Goal: Task Accomplishment & Management: Use online tool/utility

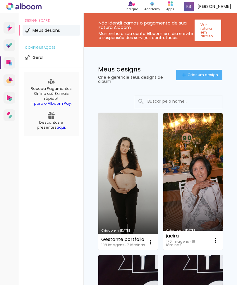
click at [209, 74] on span "Criar um design" at bounding box center [202, 75] width 30 height 4
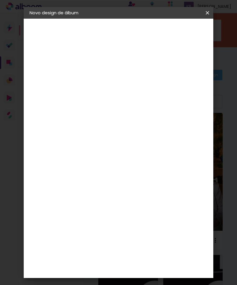
click at [125, 82] on input at bounding box center [125, 78] width 0 height 9
type input "Sati"
click at [0, 0] on slot "Avançar" at bounding box center [0, 0] width 0 height 0
click at [141, 108] on paper-item "Foto 15" at bounding box center [110, 115] width 63 height 15
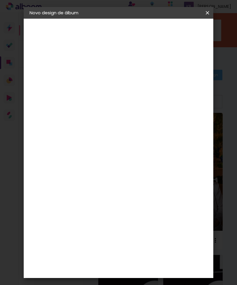
click at [0, 0] on slot "Avançar" at bounding box center [0, 0] width 0 height 0
click at [148, 170] on span "20 × 20" at bounding box center [134, 171] width 27 height 15
click at [197, 26] on paper-button "Avançar" at bounding box center [189, 31] width 29 height 10
click at [190, 33] on span "Iniciar design" at bounding box center [182, 33] width 13 height 8
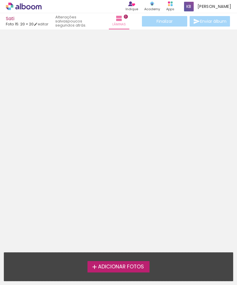
click at [139, 269] on span "Adicionar Fotos" at bounding box center [121, 267] width 46 height 5
click at [0, 0] on input "file" at bounding box center [0, 0] width 0 height 0
click at [110, 267] on span "Adicionar Fotos" at bounding box center [121, 267] width 46 height 5
click at [0, 0] on input "file" at bounding box center [0, 0] width 0 height 0
click at [114, 255] on div "Adicionar Fotos Solte suas fotos aqui..." at bounding box center [118, 267] width 228 height 28
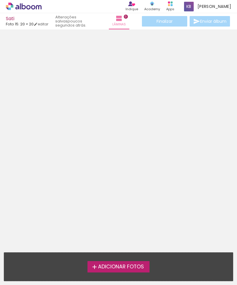
click at [103, 267] on span "Adicionar Fotos" at bounding box center [121, 267] width 46 height 5
click at [0, 0] on input "file" at bounding box center [0, 0] width 0 height 0
click at [127, 277] on div "Adicionar Fotos Solte suas fotos aqui..." at bounding box center [118, 267] width 228 height 28
click at [117, 280] on div "Adicionar Fotos Solte suas fotos aqui..." at bounding box center [118, 267] width 228 height 28
click at [108, 274] on div "Adicionar Fotos Solte suas fotos aqui..." at bounding box center [118, 267] width 228 height 28
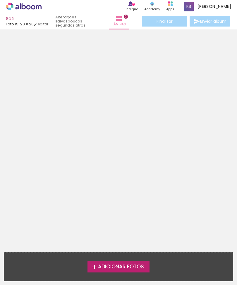
scroll to position [2, 0]
click at [142, 265] on span "Adicionar Fotos" at bounding box center [121, 267] width 46 height 5
click at [0, 0] on input "file" at bounding box center [0, 0] width 0 height 0
click at [173, 269] on div "Adicionar Fotos" at bounding box center [118, 266] width 219 height 11
click at [95, 265] on iron-icon at bounding box center [94, 267] width 7 height 7
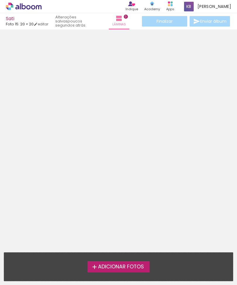
click at [0, 0] on input "file" at bounding box center [0, 0] width 0 height 0
click at [95, 261] on label "Adicionar Fotos" at bounding box center [118, 266] width 62 height 11
click at [0, 0] on input "file" at bounding box center [0, 0] width 0 height 0
click at [127, 267] on span "Adicionar Fotos" at bounding box center [121, 267] width 46 height 5
click at [0, 0] on input "file" at bounding box center [0, 0] width 0 height 0
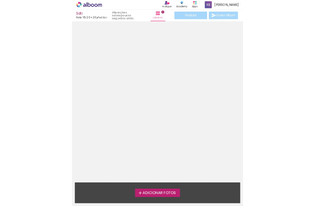
scroll to position [19, 0]
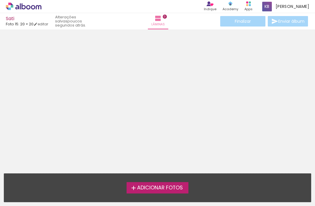
click at [143, 186] on span "Adicionar Fotos" at bounding box center [160, 188] width 46 height 5
click at [0, 0] on input "file" at bounding box center [0, 0] width 0 height 0
click at [140, 186] on span "Adicionar Fotos" at bounding box center [160, 188] width 46 height 5
click at [0, 0] on input "file" at bounding box center [0, 0] width 0 height 0
click at [145, 186] on span "Adicionar Fotos" at bounding box center [160, 188] width 46 height 5
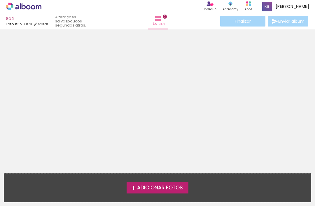
click at [0, 0] on input "file" at bounding box center [0, 0] width 0 height 0
click at [130, 185] on iron-icon at bounding box center [133, 188] width 7 height 7
click at [0, 0] on input "file" at bounding box center [0, 0] width 0 height 0
click at [147, 197] on div "Adicionar Fotos Solte suas fotos aqui..." at bounding box center [157, 188] width 307 height 28
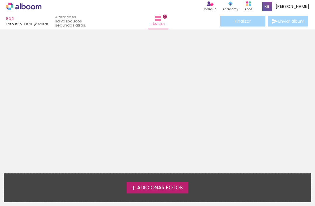
click at [150, 192] on label "Adicionar Fotos" at bounding box center [158, 187] width 62 height 11
click at [0, 0] on input "file" at bounding box center [0, 0] width 0 height 0
click at [150, 186] on span "Adicionar Fotos" at bounding box center [160, 188] width 46 height 5
click at [0, 0] on input "file" at bounding box center [0, 0] width 0 height 0
click at [149, 182] on div "Adicionar Fotos Solte suas fotos aqui..." at bounding box center [157, 188] width 307 height 28
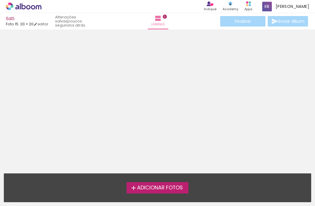
click at [149, 192] on label "Adicionar Fotos" at bounding box center [158, 187] width 62 height 11
click at [0, 0] on input "file" at bounding box center [0, 0] width 0 height 0
click at [144, 193] on label "Adicionar Fotos" at bounding box center [158, 187] width 62 height 11
click at [0, 0] on input "file" at bounding box center [0, 0] width 0 height 0
